Goal: Find specific page/section: Find specific page/section

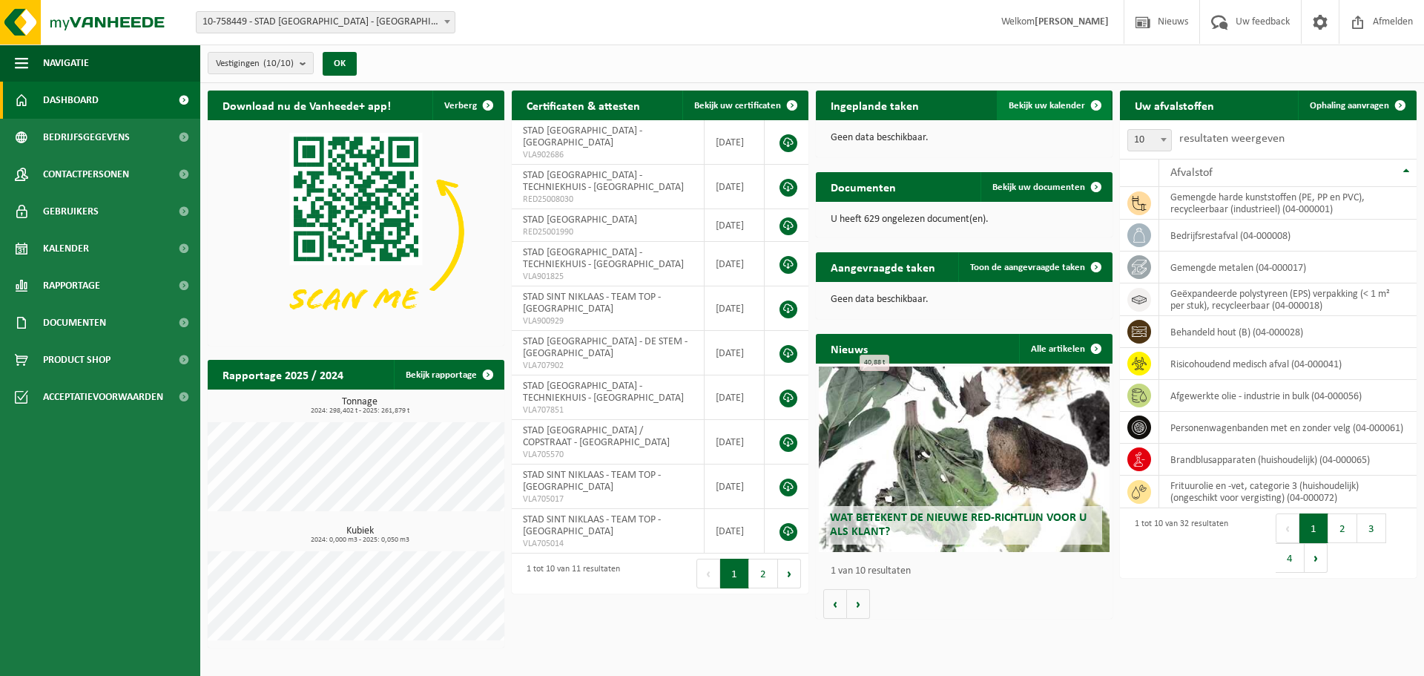
click at [1051, 106] on span "Bekijk uw kalender" at bounding box center [1047, 106] width 76 height 10
click at [66, 22] on img at bounding box center [89, 22] width 178 height 44
